Goal: Information Seeking & Learning: Compare options

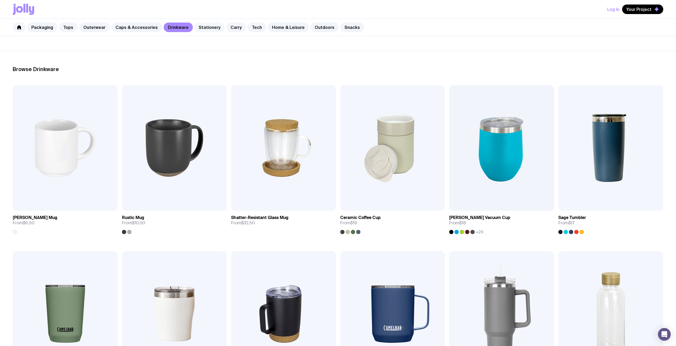
click at [210, 26] on link "Stationery" at bounding box center [209, 28] width 30 height 10
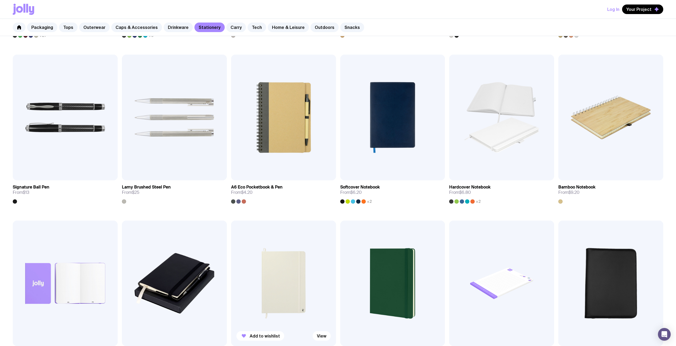
scroll to position [239, 0]
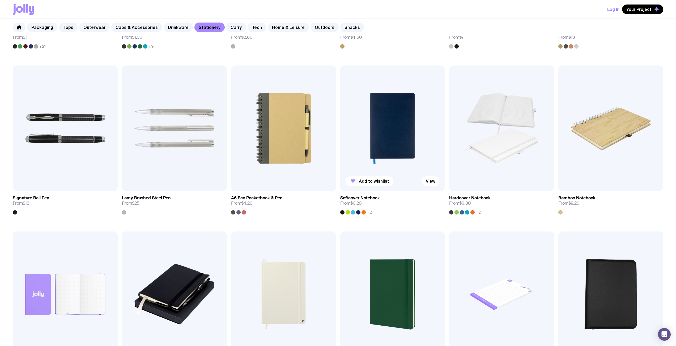
click at [381, 163] on img at bounding box center [392, 129] width 105 height 126
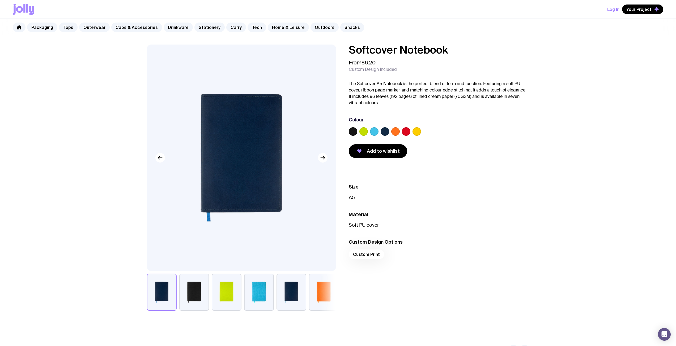
click at [328, 160] on img at bounding box center [241, 158] width 189 height 227
click at [324, 160] on icon "button" at bounding box center [322, 158] width 6 height 6
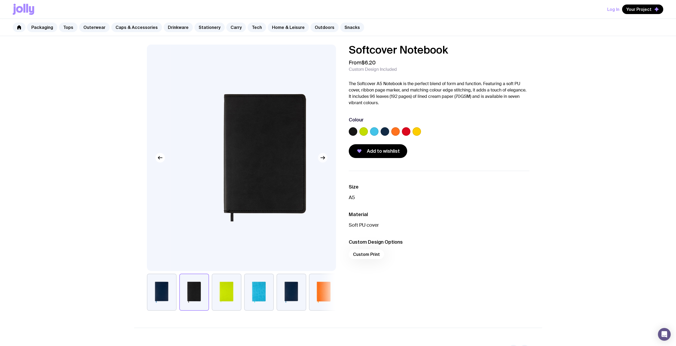
click at [324, 160] on icon "button" at bounding box center [322, 158] width 6 height 6
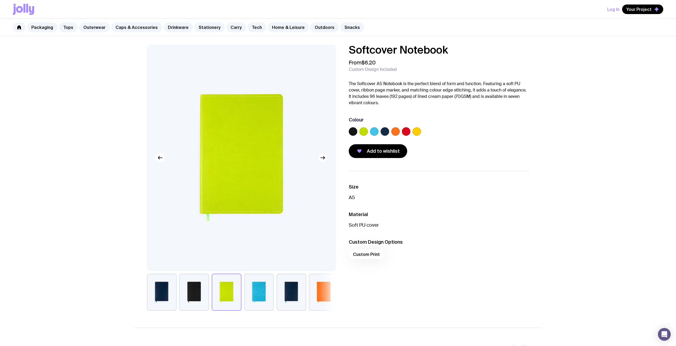
click at [322, 161] on button "button" at bounding box center [323, 158] width 10 height 10
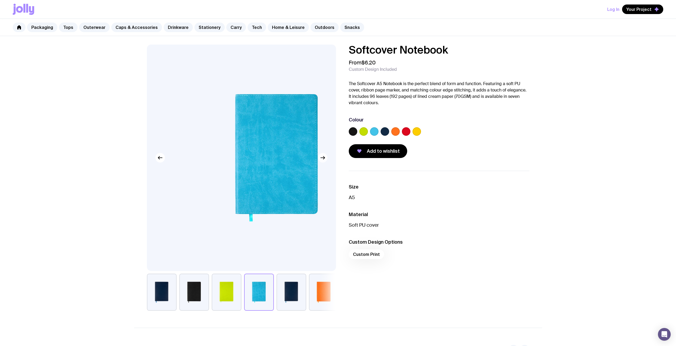
click at [322, 161] on button "button" at bounding box center [323, 158] width 10 height 10
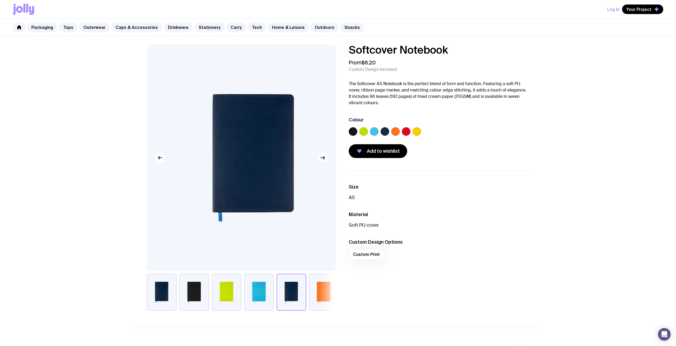
click at [322, 161] on button "button" at bounding box center [323, 158] width 10 height 10
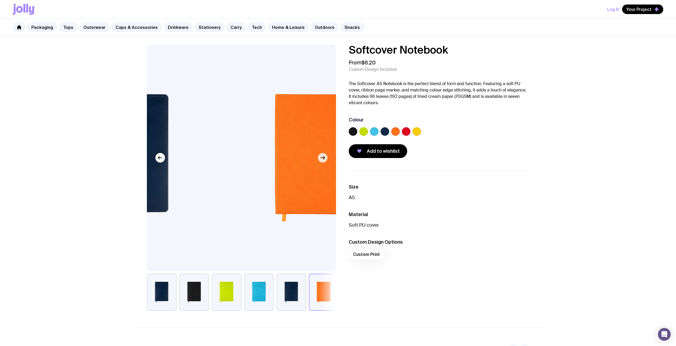
click at [322, 161] on button "button" at bounding box center [323, 158] width 10 height 10
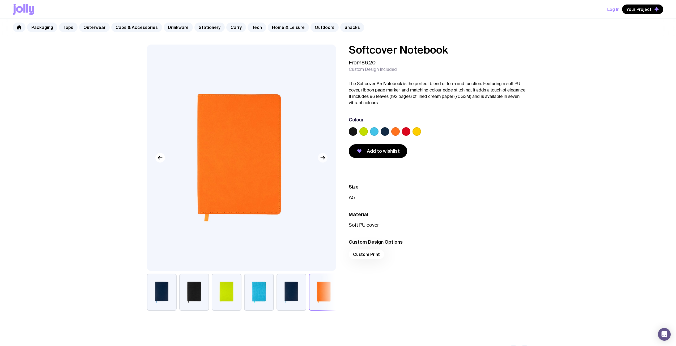
click at [322, 161] on button "button" at bounding box center [323, 158] width 10 height 10
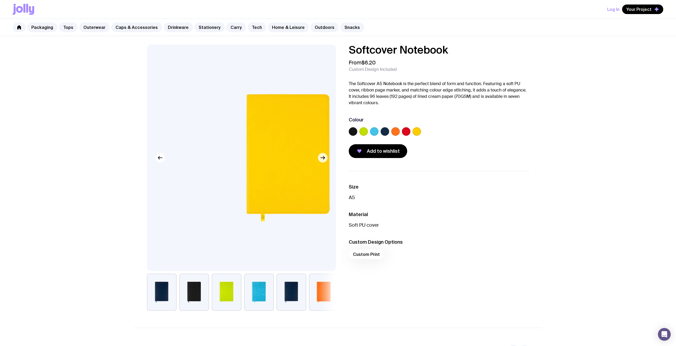
click at [322, 161] on button "button" at bounding box center [323, 158] width 10 height 10
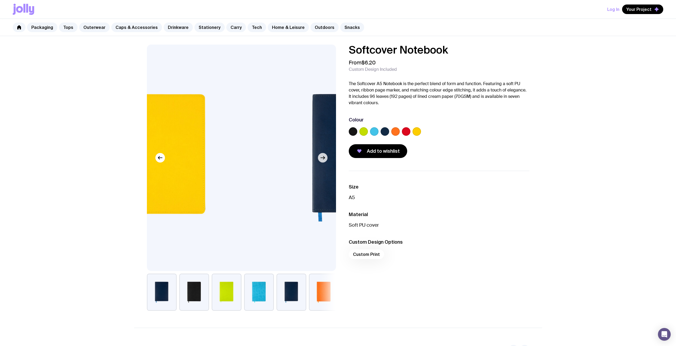
click at [322, 161] on button "button" at bounding box center [323, 158] width 10 height 10
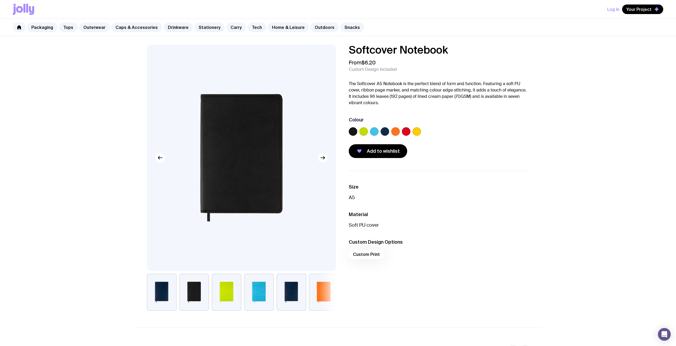
click at [328, 160] on img at bounding box center [241, 158] width 189 height 227
click at [325, 160] on icon "button" at bounding box center [322, 158] width 6 height 6
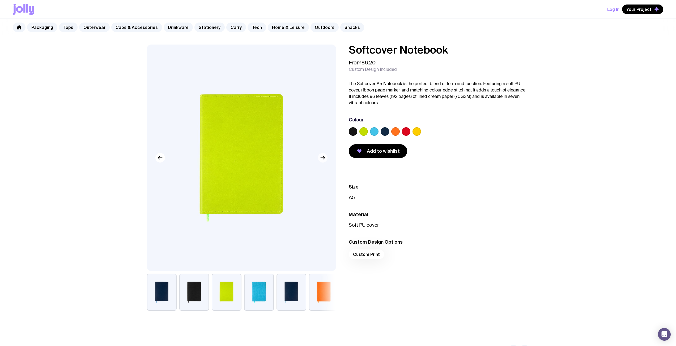
click at [325, 160] on icon "button" at bounding box center [322, 158] width 6 height 6
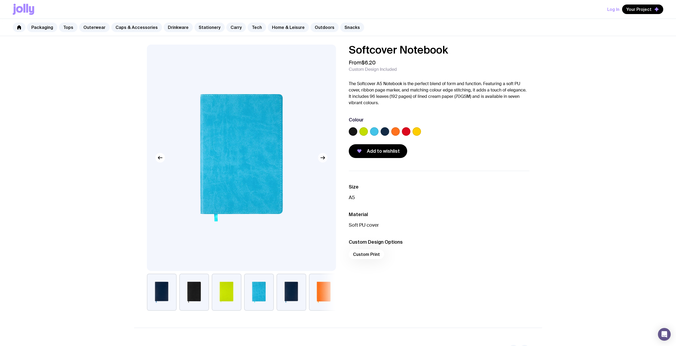
click at [325, 160] on icon "button" at bounding box center [322, 158] width 6 height 6
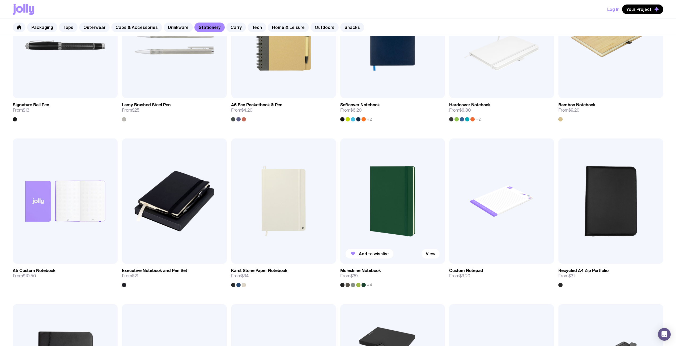
scroll to position [332, 0]
click at [353, 284] on div at bounding box center [353, 285] width 4 height 4
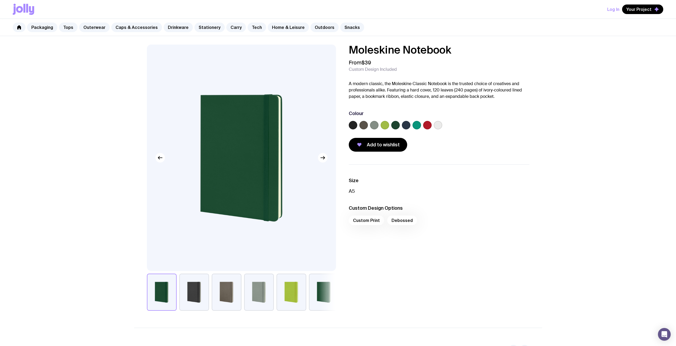
click at [254, 299] on button "button" at bounding box center [259, 292] width 30 height 37
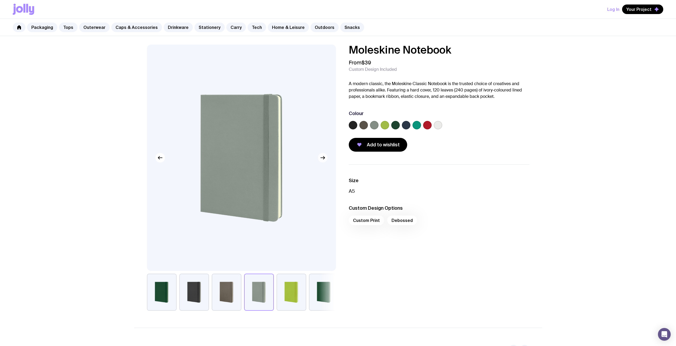
click at [321, 162] on button "button" at bounding box center [323, 158] width 10 height 10
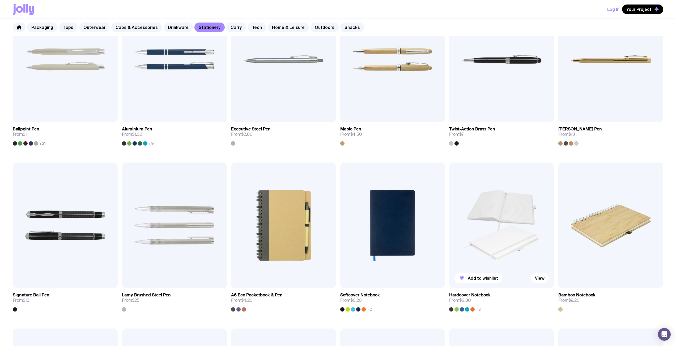
scroll to position [147, 0]
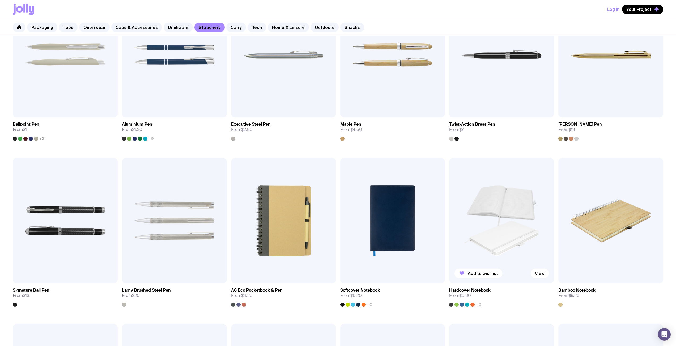
click at [494, 228] on img at bounding box center [501, 221] width 105 height 126
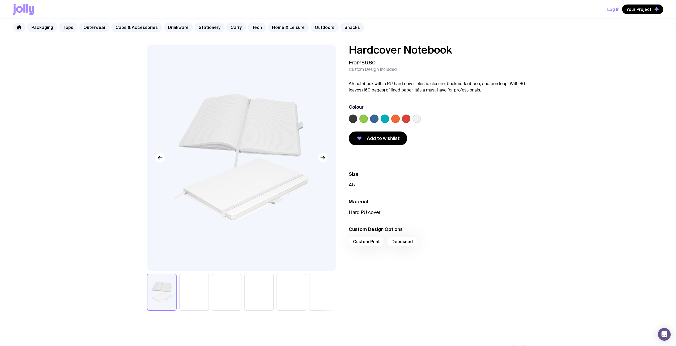
click at [416, 122] on label at bounding box center [416, 119] width 8 height 8
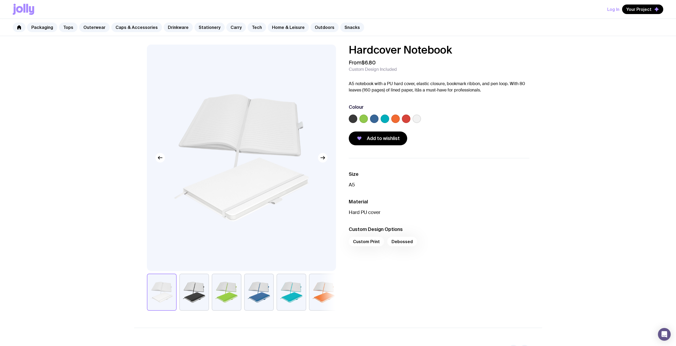
click at [0, 0] on input "radio" at bounding box center [0, 0] width 0 height 0
click at [366, 119] on label at bounding box center [363, 119] width 8 height 8
click at [0, 0] on input "radio" at bounding box center [0, 0] width 0 height 0
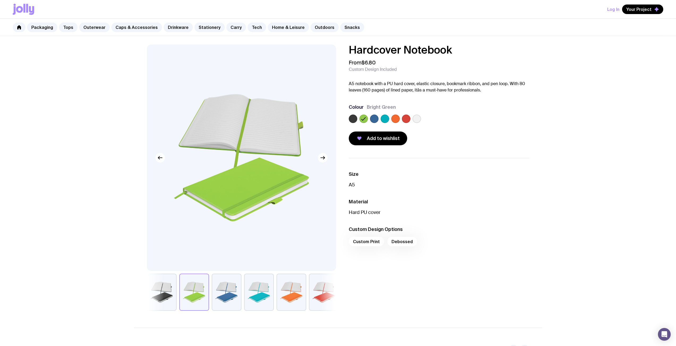
click at [355, 119] on label at bounding box center [353, 119] width 8 height 8
click at [0, 0] on input "radio" at bounding box center [0, 0] width 0 height 0
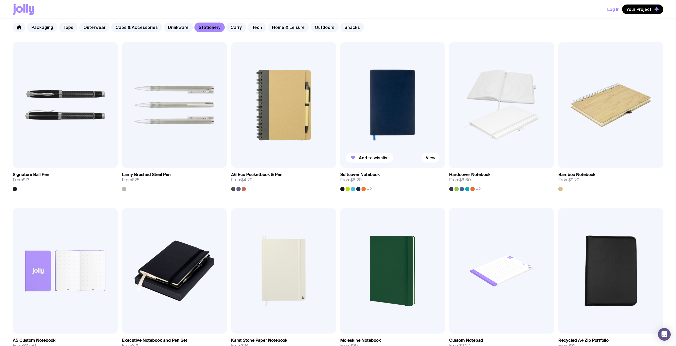
scroll to position [279, 0]
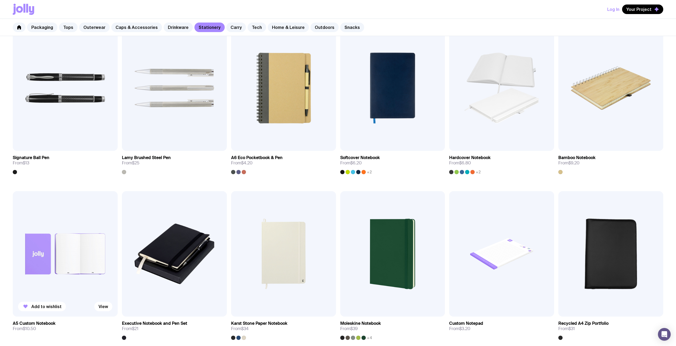
click at [68, 274] on img at bounding box center [65, 254] width 105 height 126
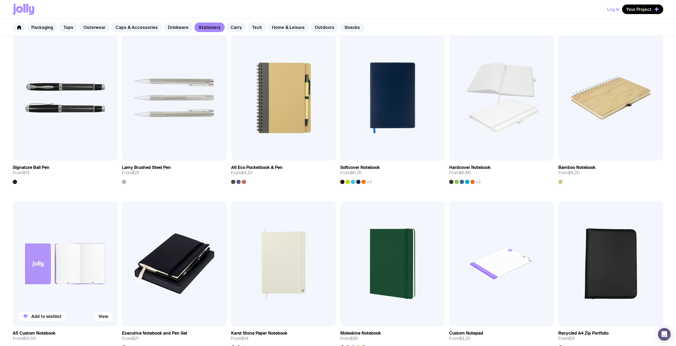
scroll to position [319, 0]
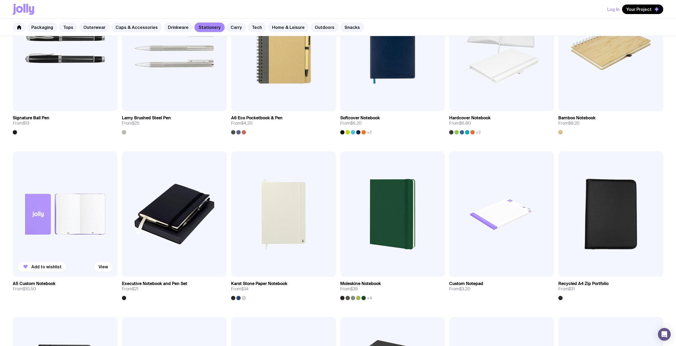
click at [59, 210] on img at bounding box center [65, 215] width 105 height 126
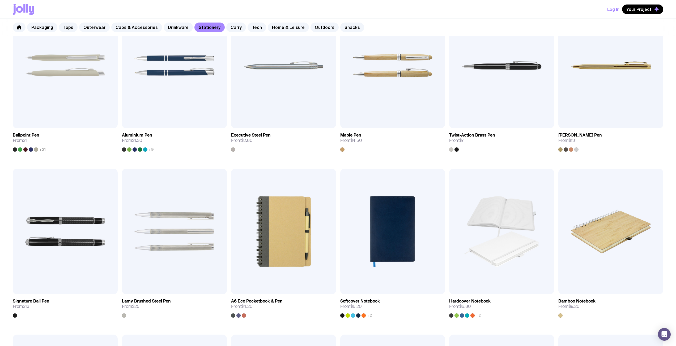
scroll to position [213, 0]
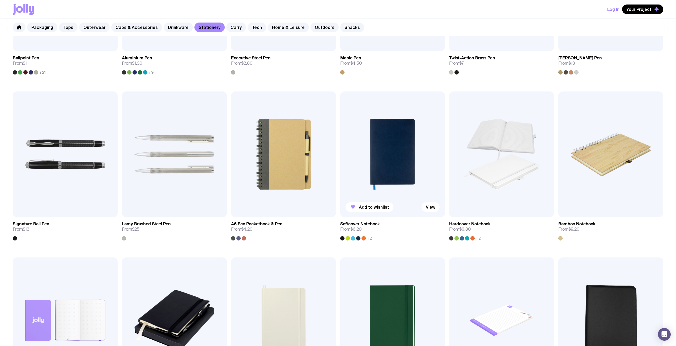
click at [394, 149] on img at bounding box center [392, 155] width 105 height 126
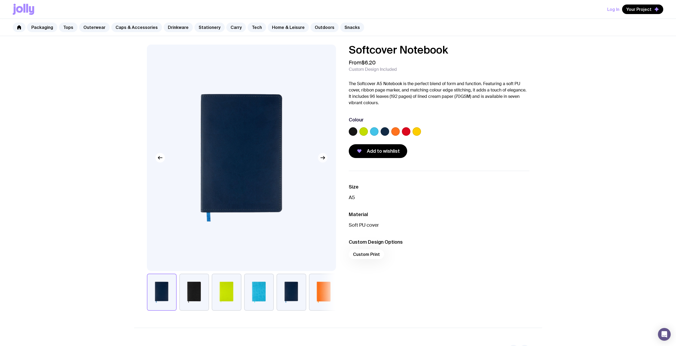
click at [325, 160] on icon "button" at bounding box center [322, 158] width 6 height 6
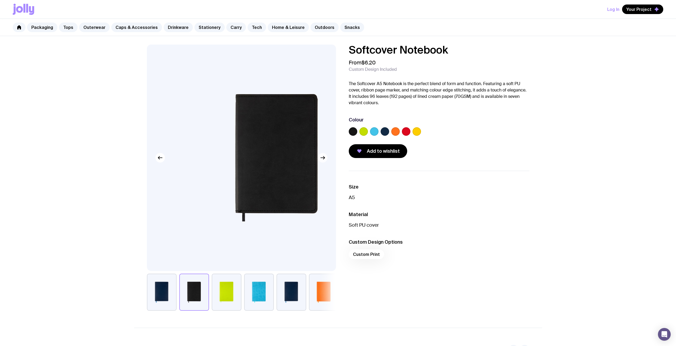
click at [325, 160] on icon "button" at bounding box center [322, 158] width 6 height 6
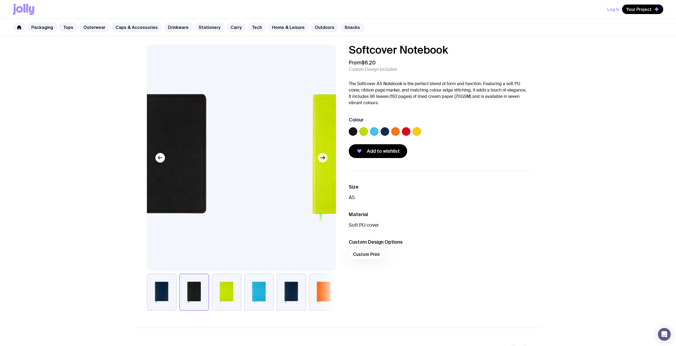
click at [325, 160] on icon "button" at bounding box center [322, 158] width 6 height 6
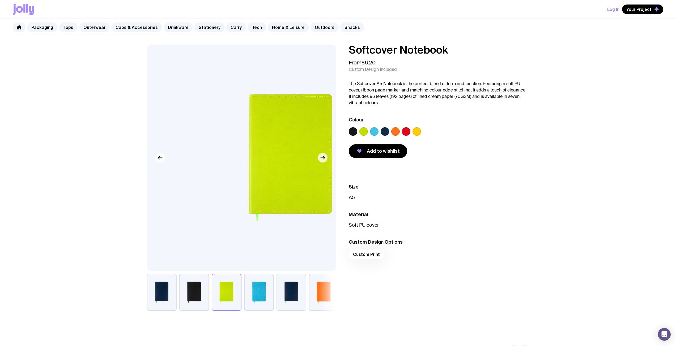
click at [325, 160] on icon "button" at bounding box center [322, 158] width 6 height 6
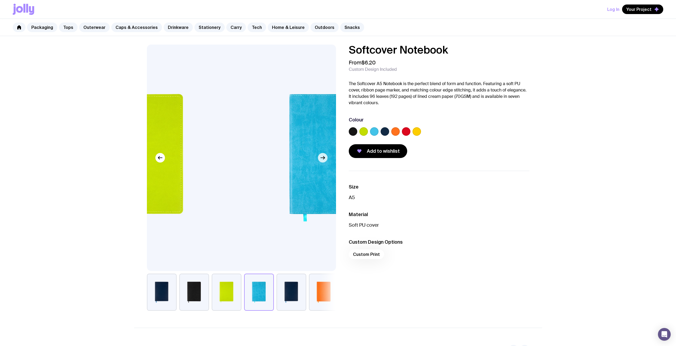
click at [325, 160] on icon "button" at bounding box center [322, 158] width 6 height 6
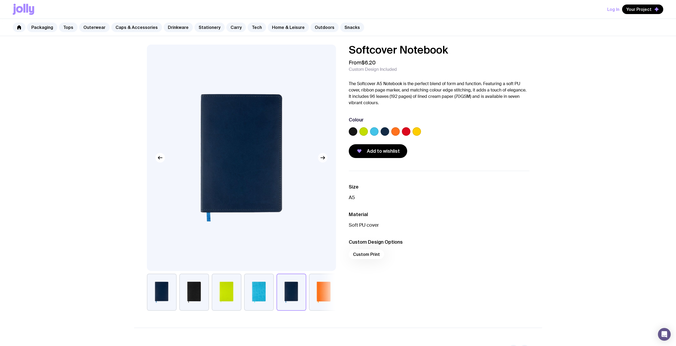
click at [325, 160] on icon "button" at bounding box center [322, 158] width 6 height 6
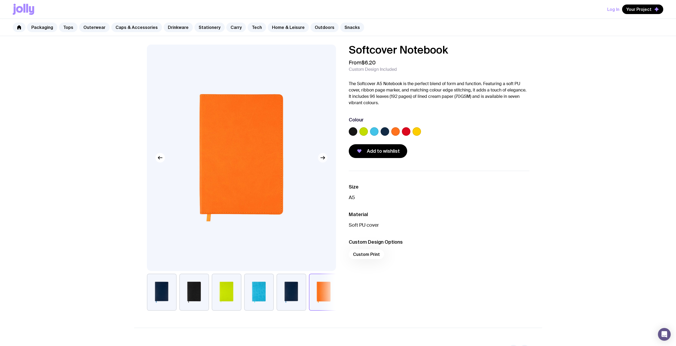
click at [325, 159] on icon "button" at bounding box center [322, 158] width 6 height 6
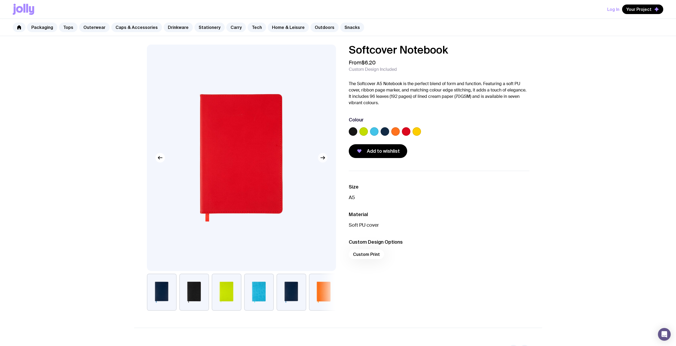
click at [325, 158] on icon "button" at bounding box center [322, 158] width 6 height 6
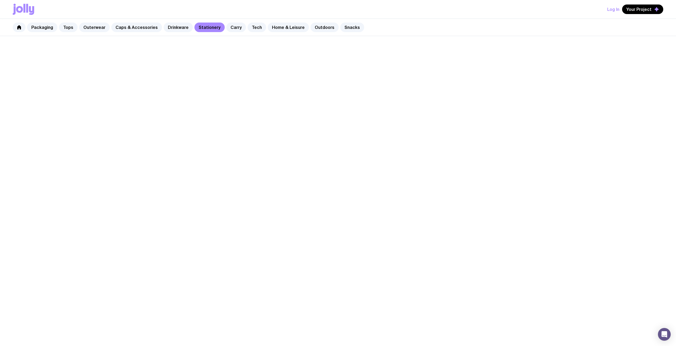
scroll to position [213, 0]
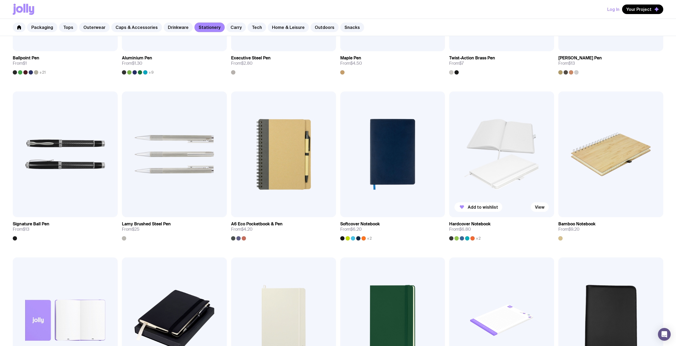
click at [500, 170] on img at bounding box center [501, 155] width 105 height 126
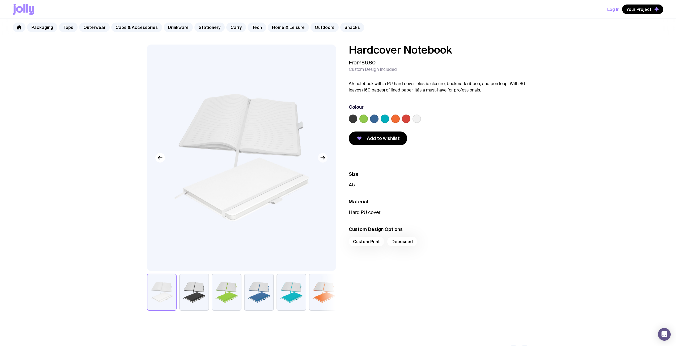
click at [324, 161] on icon "button" at bounding box center [322, 158] width 6 height 6
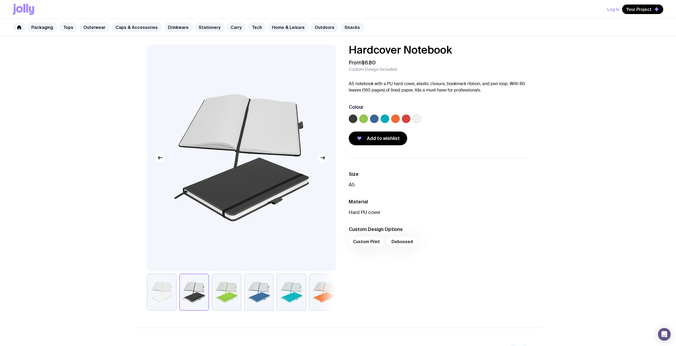
click at [404, 119] on label at bounding box center [406, 119] width 8 height 8
click at [0, 0] on input "radio" at bounding box center [0, 0] width 0 height 0
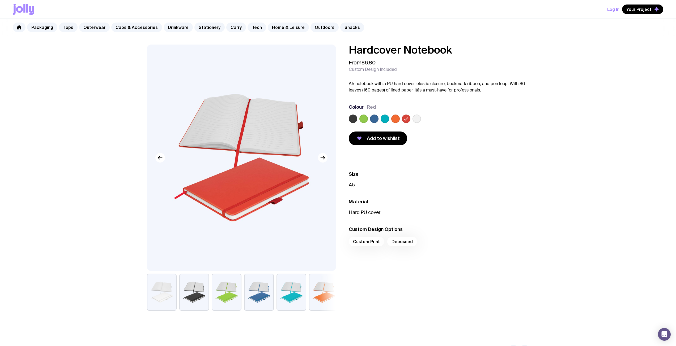
click at [378, 120] on label at bounding box center [374, 119] width 8 height 8
click at [0, 0] on input "radio" at bounding box center [0, 0] width 0 height 0
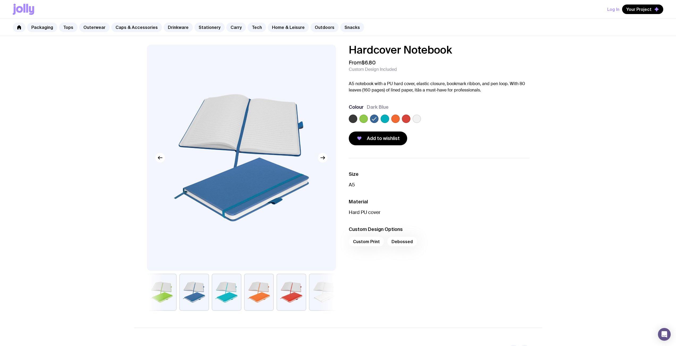
click at [366, 119] on label at bounding box center [363, 119] width 8 height 8
click at [0, 0] on input "radio" at bounding box center [0, 0] width 0 height 0
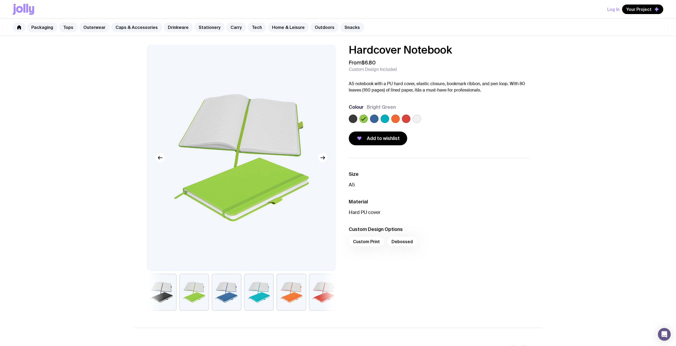
click at [355, 120] on label at bounding box center [353, 119] width 8 height 8
click at [0, 0] on input "radio" at bounding box center [0, 0] width 0 height 0
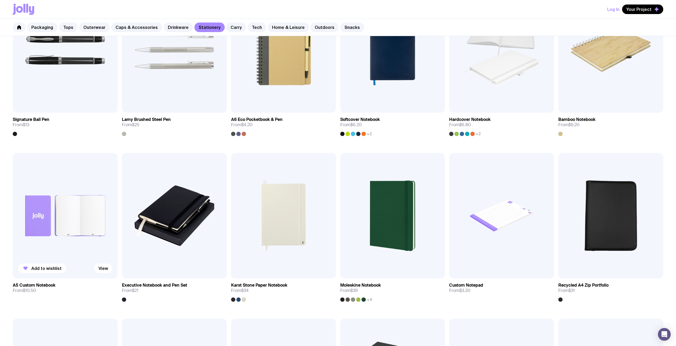
scroll to position [346, 0]
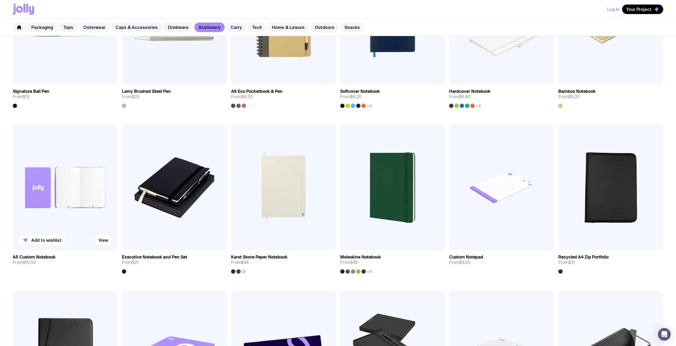
click at [46, 173] on img at bounding box center [65, 188] width 105 height 126
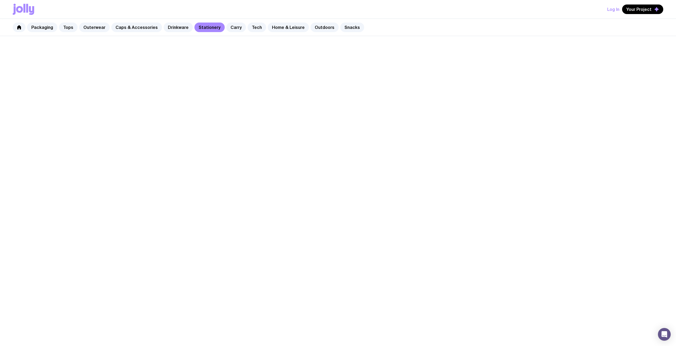
scroll to position [186, 0]
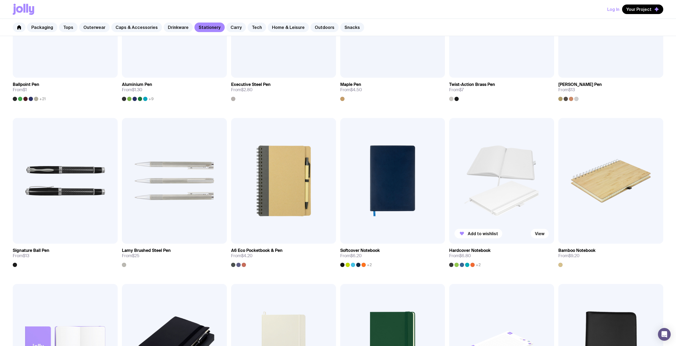
click at [529, 178] on img at bounding box center [501, 181] width 105 height 126
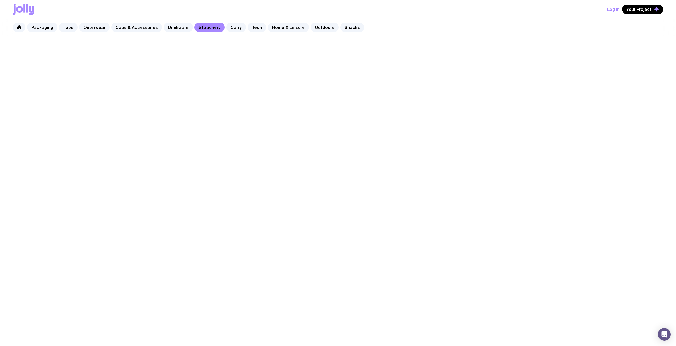
scroll to position [186, 0]
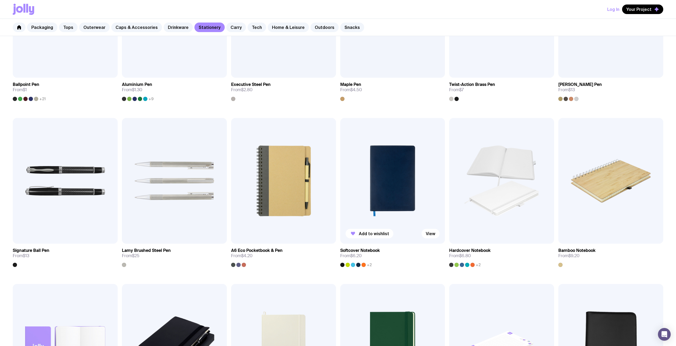
click at [406, 208] on img at bounding box center [392, 181] width 105 height 126
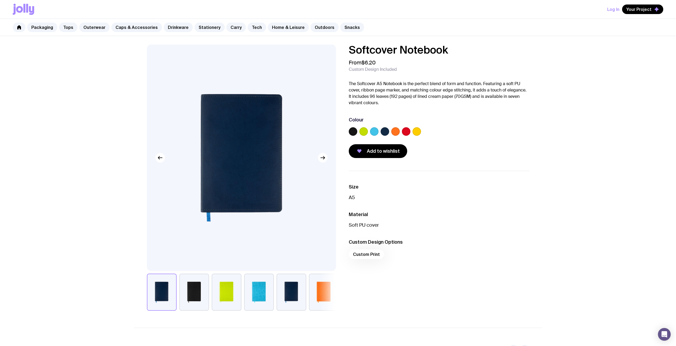
click at [193, 283] on button "button" at bounding box center [194, 292] width 30 height 37
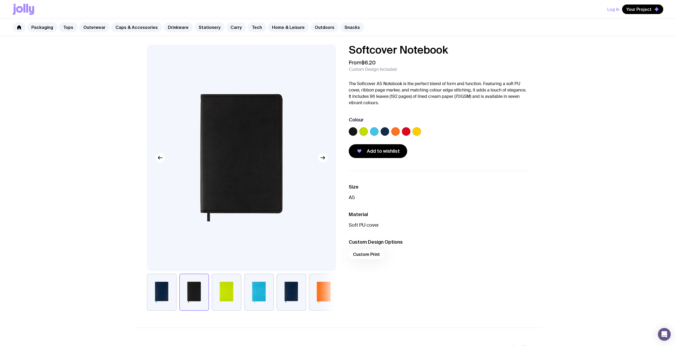
click at [299, 292] on button "button" at bounding box center [291, 292] width 30 height 37
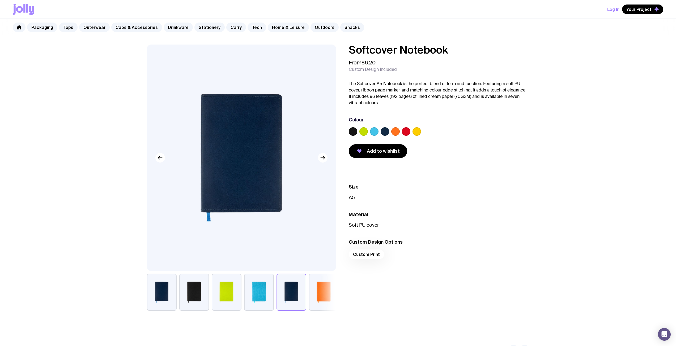
click at [319, 288] on button "button" at bounding box center [324, 292] width 30 height 37
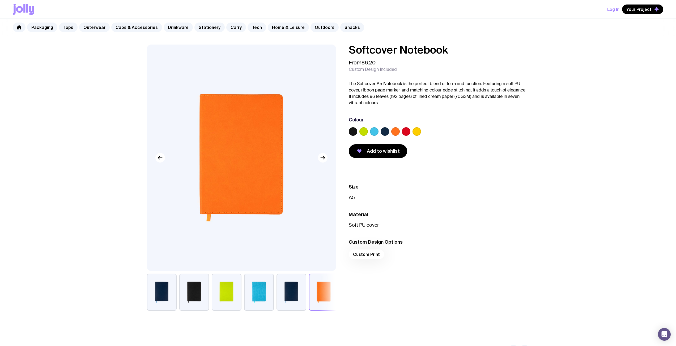
click at [265, 297] on button "button" at bounding box center [259, 292] width 30 height 37
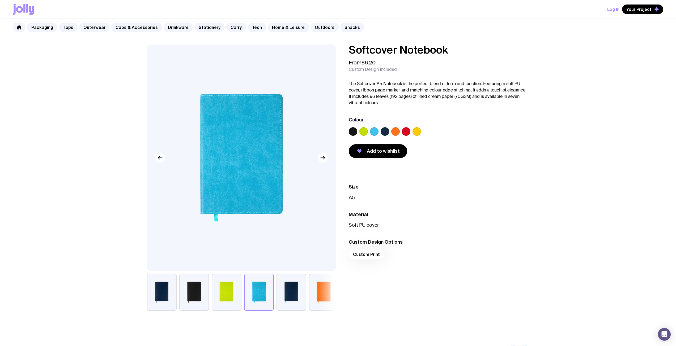
click at [235, 298] on button "button" at bounding box center [227, 292] width 30 height 37
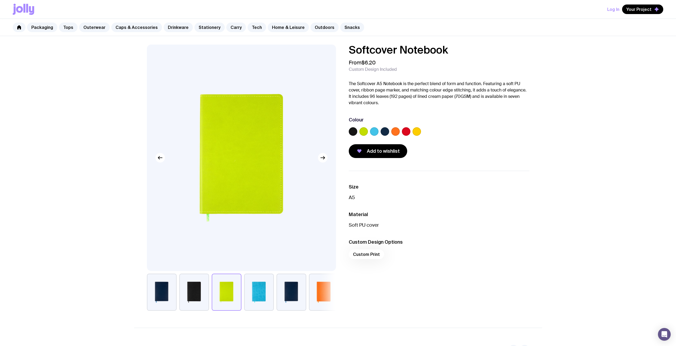
click at [205, 290] on button "button" at bounding box center [194, 292] width 30 height 37
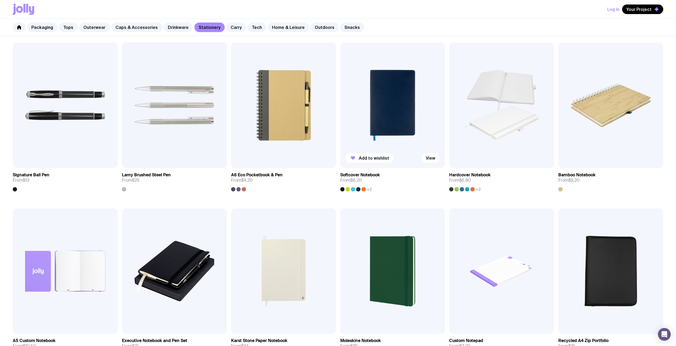
scroll to position [165, 0]
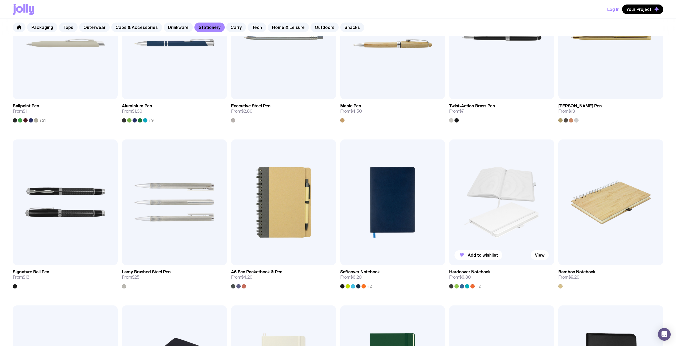
click at [497, 192] on img at bounding box center [501, 203] width 105 height 126
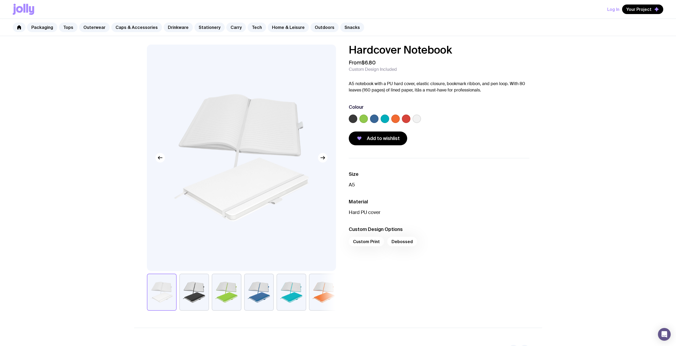
click at [207, 294] on button "button" at bounding box center [194, 292] width 30 height 37
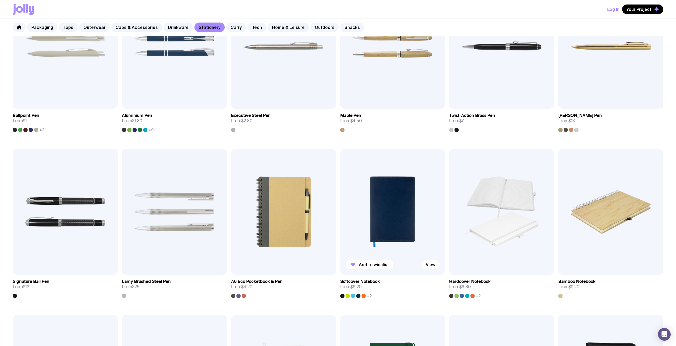
scroll to position [138, 0]
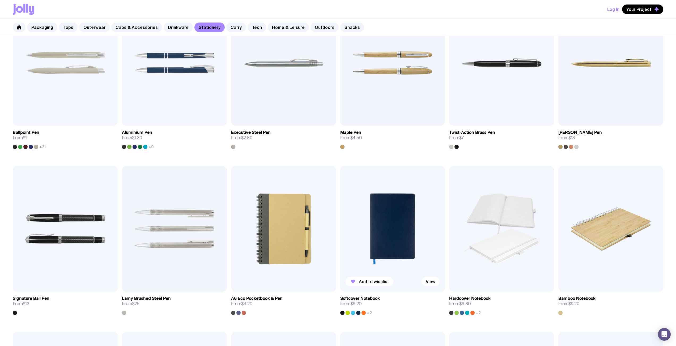
click at [367, 202] on img at bounding box center [392, 229] width 105 height 126
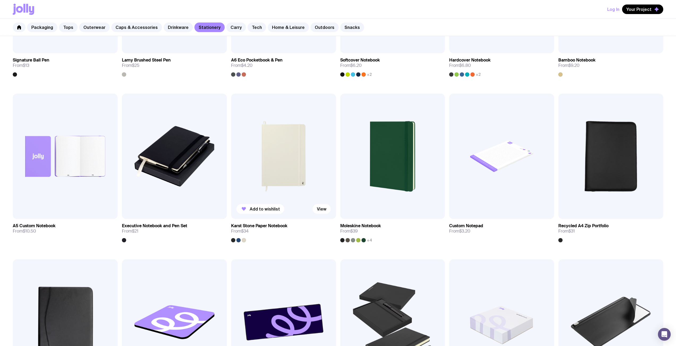
scroll to position [377, 0]
click at [357, 177] on img at bounding box center [392, 156] width 105 height 126
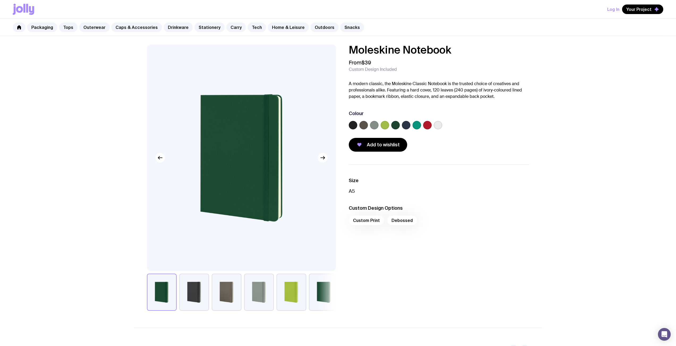
click at [325, 164] on img at bounding box center [241, 158] width 189 height 227
click at [325, 162] on button "button" at bounding box center [323, 158] width 10 height 10
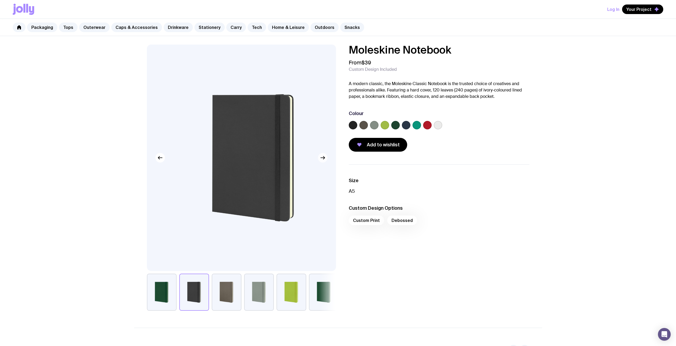
click at [325, 162] on div at bounding box center [241, 158] width 189 height 227
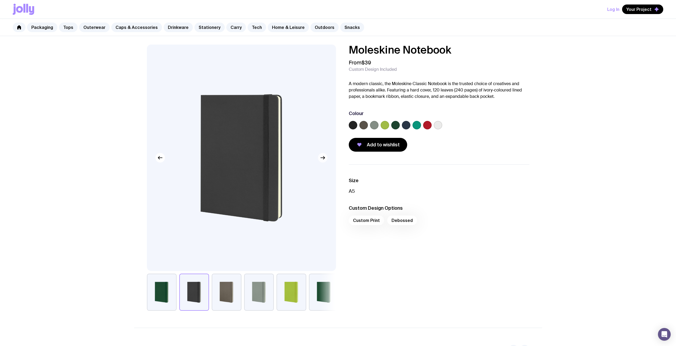
click at [324, 160] on icon "button" at bounding box center [322, 158] width 6 height 6
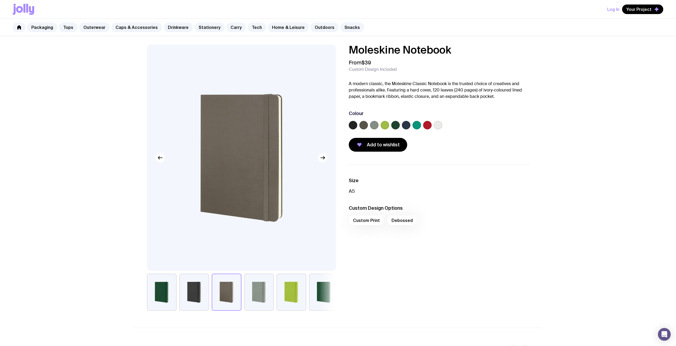
click at [324, 158] on g "button" at bounding box center [322, 158] width 4 height 3
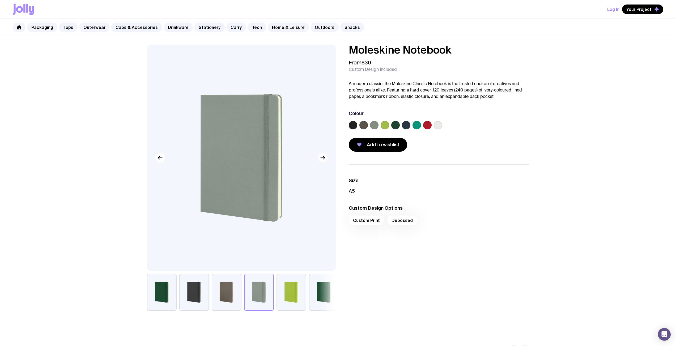
click at [324, 158] on g "button" at bounding box center [322, 158] width 4 height 3
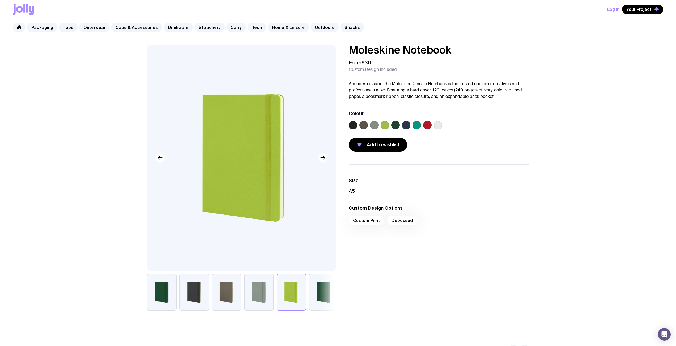
click at [324, 158] on g "button" at bounding box center [322, 158] width 4 height 3
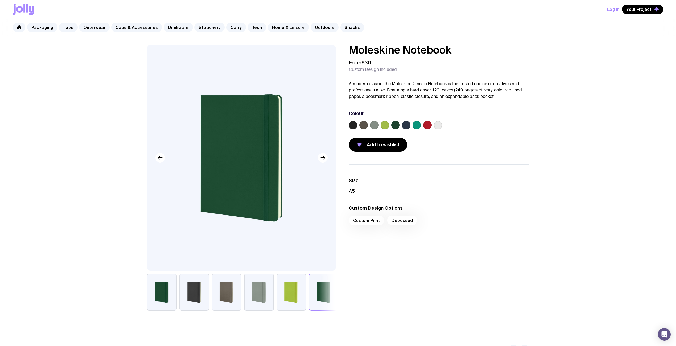
click at [265, 296] on button "button" at bounding box center [259, 292] width 30 height 37
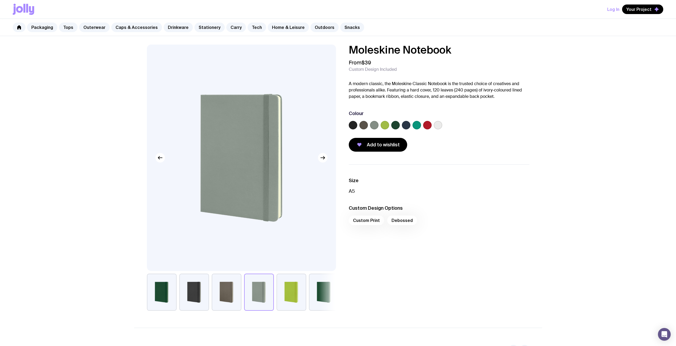
click at [291, 290] on button "button" at bounding box center [291, 292] width 30 height 37
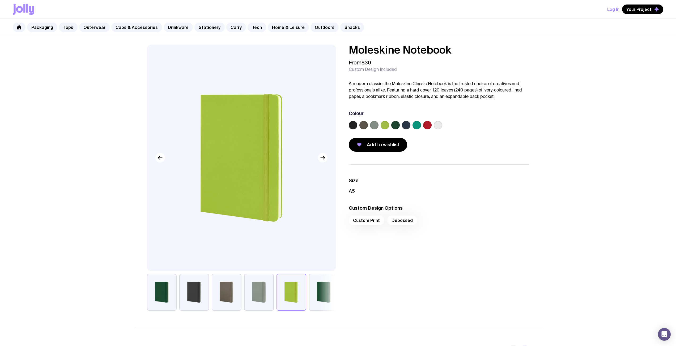
click at [259, 297] on button "button" at bounding box center [259, 292] width 30 height 37
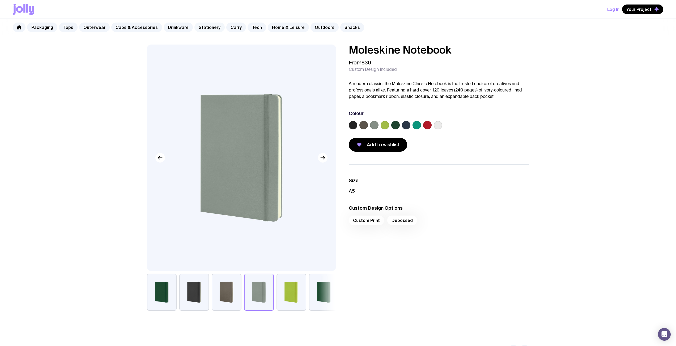
click at [209, 28] on link "Stationery" at bounding box center [209, 28] width 30 height 10
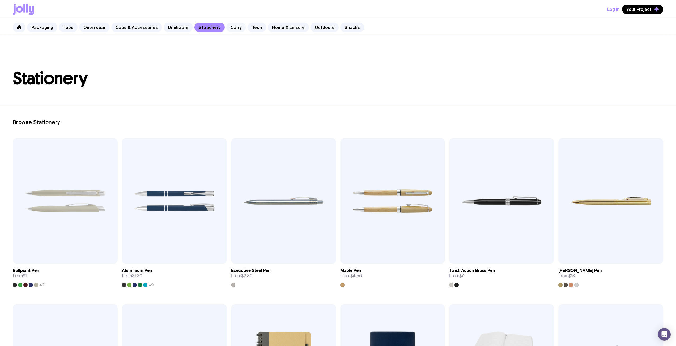
click at [232, 29] on link "Carry" at bounding box center [236, 28] width 20 height 10
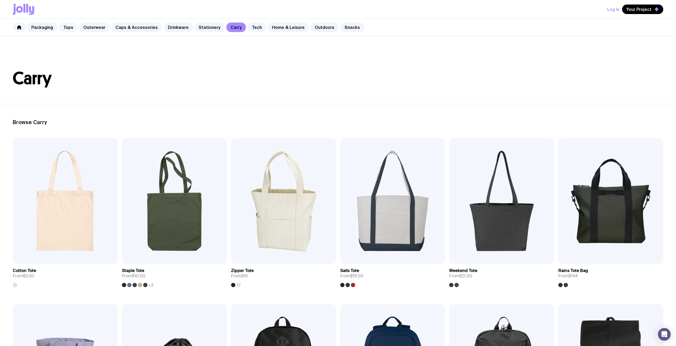
click at [68, 28] on link "Tops" at bounding box center [68, 28] width 19 height 10
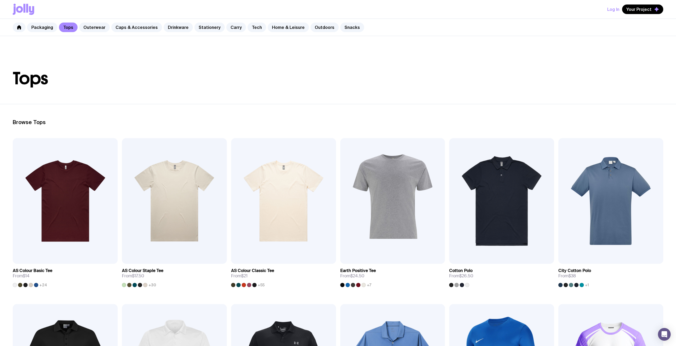
click at [145, 87] on header "Tops" at bounding box center [338, 70] width 676 height 68
click at [282, 95] on header "Tops" at bounding box center [338, 70] width 676 height 68
click at [199, 30] on link "Stationery" at bounding box center [209, 28] width 30 height 10
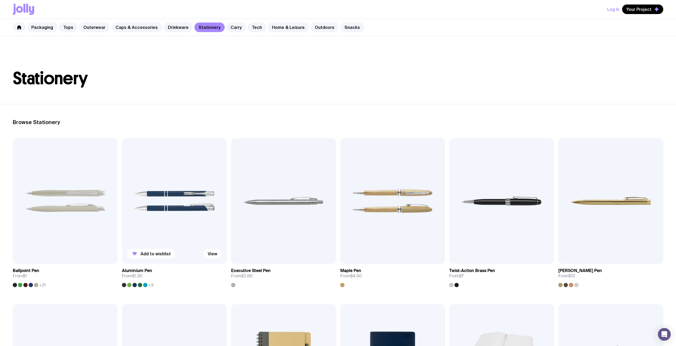
click at [169, 200] on img at bounding box center [174, 201] width 105 height 126
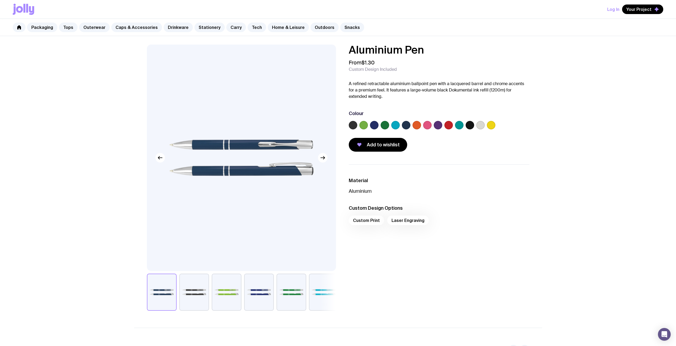
click at [452, 127] on div at bounding box center [448, 125] width 8 height 8
click at [447, 127] on label at bounding box center [448, 125] width 8 height 8
click at [0, 0] on input "radio" at bounding box center [0, 0] width 0 height 0
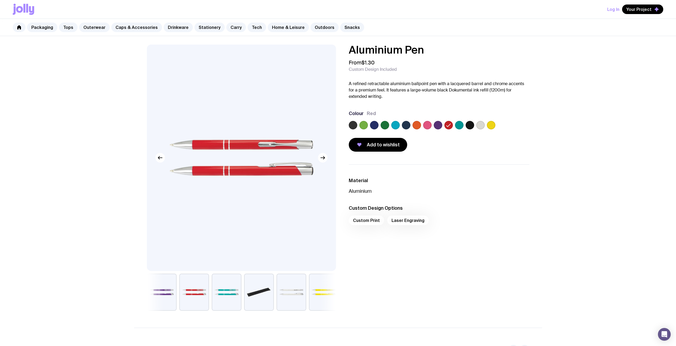
click at [354, 127] on label at bounding box center [353, 125] width 8 height 8
click at [0, 0] on input "radio" at bounding box center [0, 0] width 0 height 0
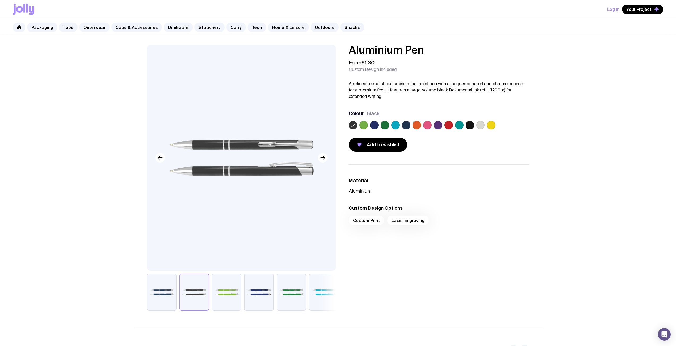
click at [477, 127] on label at bounding box center [480, 125] width 8 height 8
click at [0, 0] on input "radio" at bounding box center [0, 0] width 0 height 0
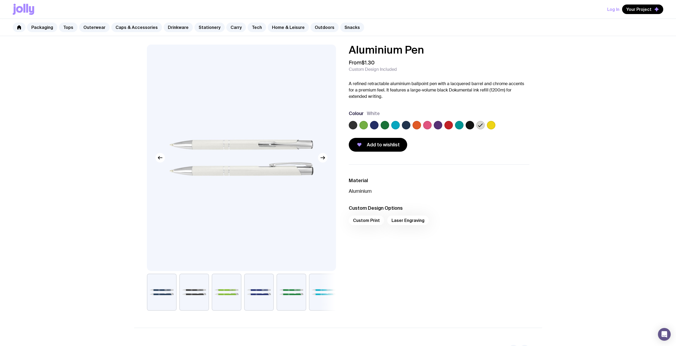
click at [395, 127] on label at bounding box center [395, 125] width 8 height 8
click at [0, 0] on input "radio" at bounding box center [0, 0] width 0 height 0
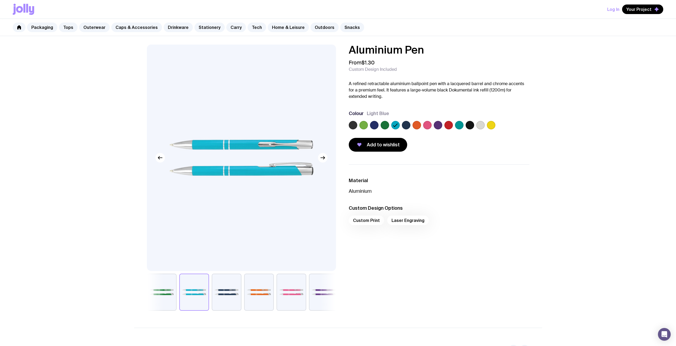
click at [386, 127] on label at bounding box center [384, 125] width 8 height 8
click at [0, 0] on input "radio" at bounding box center [0, 0] width 0 height 0
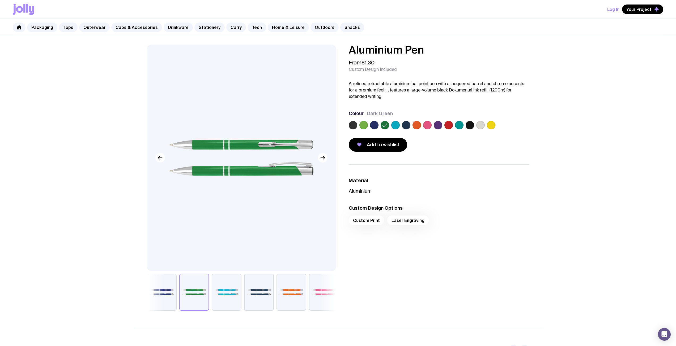
click at [377, 126] on label at bounding box center [374, 125] width 8 height 8
click at [0, 0] on input "radio" at bounding box center [0, 0] width 0 height 0
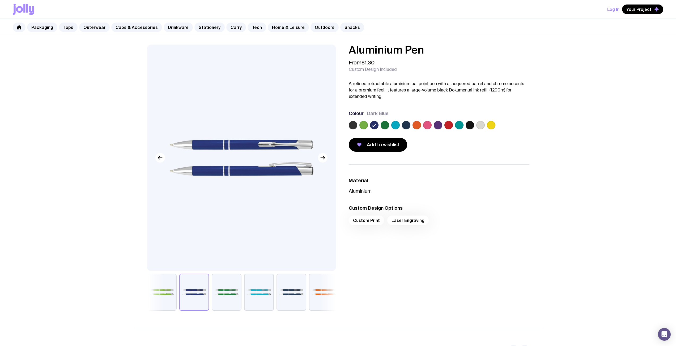
click at [368, 126] on div at bounding box center [439, 126] width 181 height 11
click at [365, 126] on label at bounding box center [363, 125] width 8 height 8
click at [0, 0] on input "radio" at bounding box center [0, 0] width 0 height 0
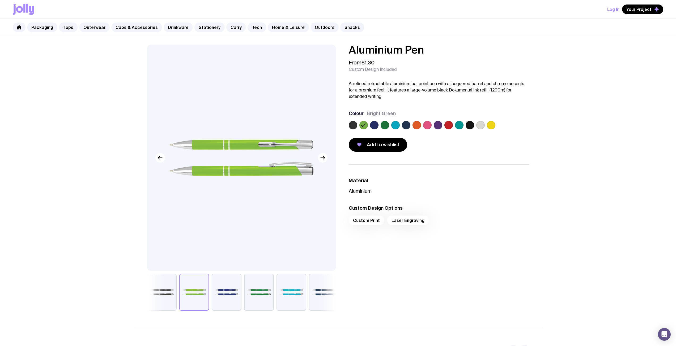
click at [355, 127] on label at bounding box center [353, 125] width 8 height 8
click at [0, 0] on input "radio" at bounding box center [0, 0] width 0 height 0
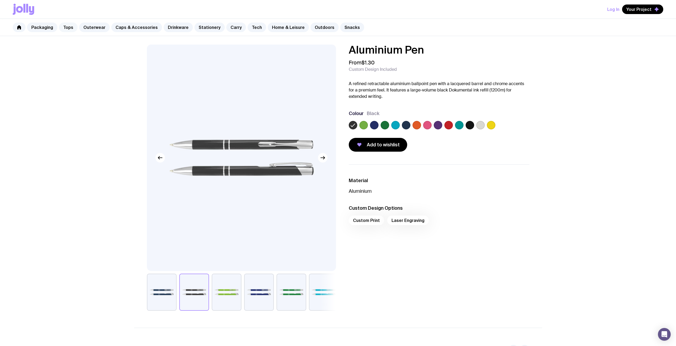
click at [66, 27] on link "Tops" at bounding box center [68, 28] width 19 height 10
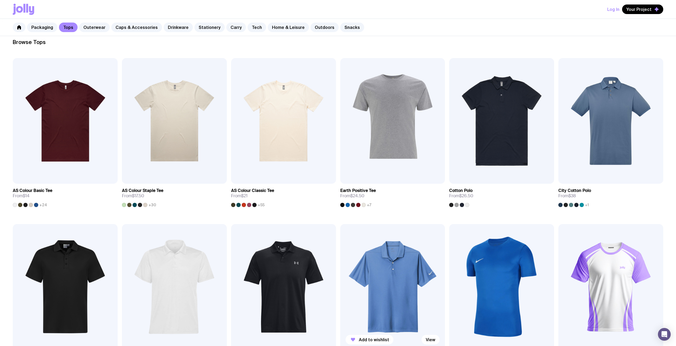
scroll to position [212, 0]
